Goal: Information Seeking & Learning: Learn about a topic

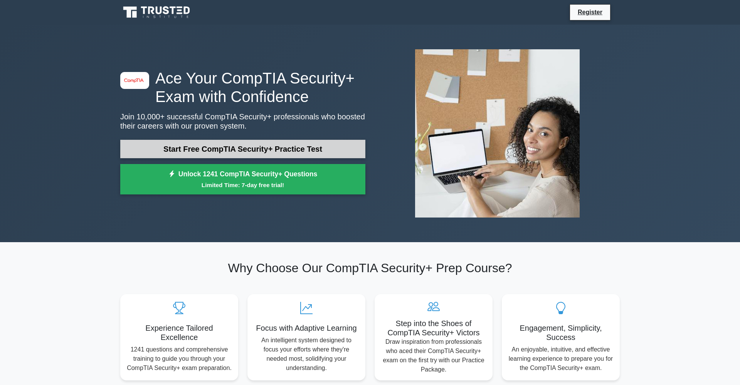
click at [222, 149] on link "Start Free CompTIA Security+ Practice Test" at bounding box center [242, 149] width 245 height 18
click at [249, 152] on link "Start Free CompTIA Security+ Practice Test" at bounding box center [242, 149] width 245 height 18
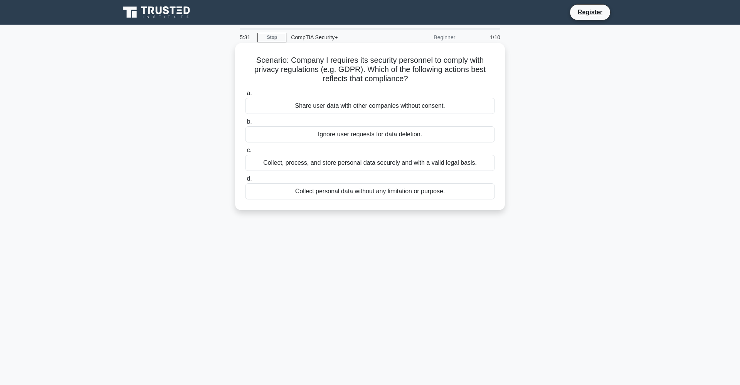
click at [409, 162] on div "Collect, process, and store personal data securely and with a valid legal basis." at bounding box center [370, 163] width 250 height 16
click at [245, 153] on input "c. Collect, process, and store personal data securely and with a valid legal ba…" at bounding box center [245, 150] width 0 height 5
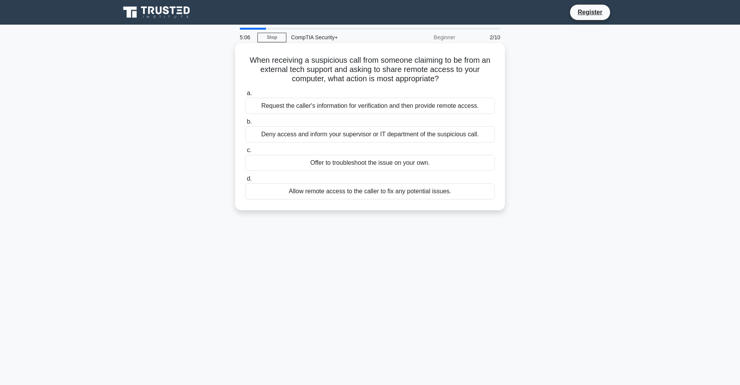
click at [381, 135] on div "Deny access and inform your supervisor or IT department of the suspicious call." at bounding box center [370, 134] width 250 height 16
click at [245, 124] on input "b. Deny access and inform your supervisor or IT department of the suspicious ca…" at bounding box center [245, 121] width 0 height 5
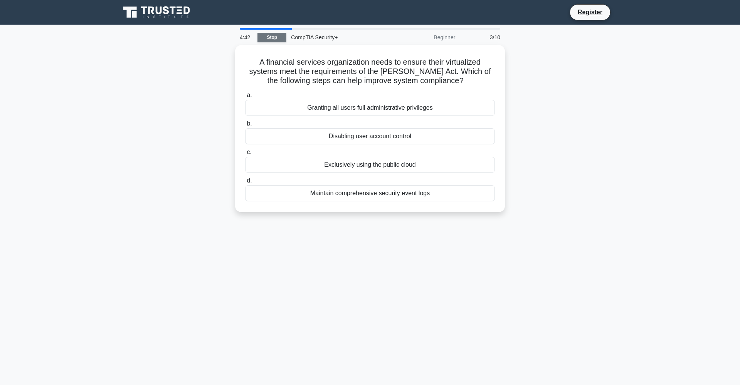
click at [277, 40] on link "Stop" at bounding box center [271, 38] width 29 height 10
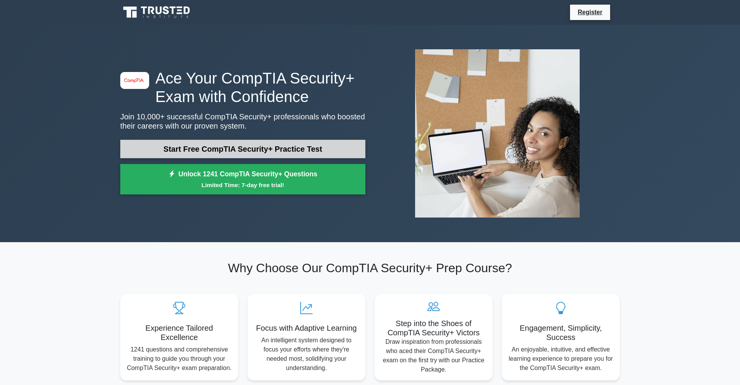
click at [271, 152] on link "Start Free CompTIA Security+ Practice Test" at bounding box center [242, 149] width 245 height 18
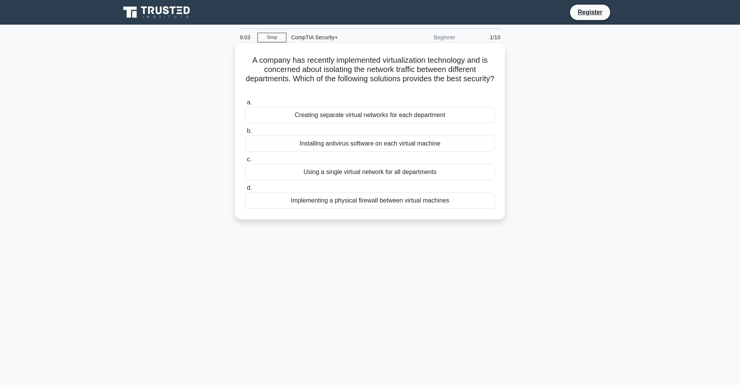
click at [318, 173] on div "Using a single virtual network for all departments" at bounding box center [370, 172] width 250 height 16
click at [245, 162] on input "c. Using a single virtual network for all departments" at bounding box center [245, 159] width 0 height 5
